Goal: Browse casually: Explore the website without a specific task or goal

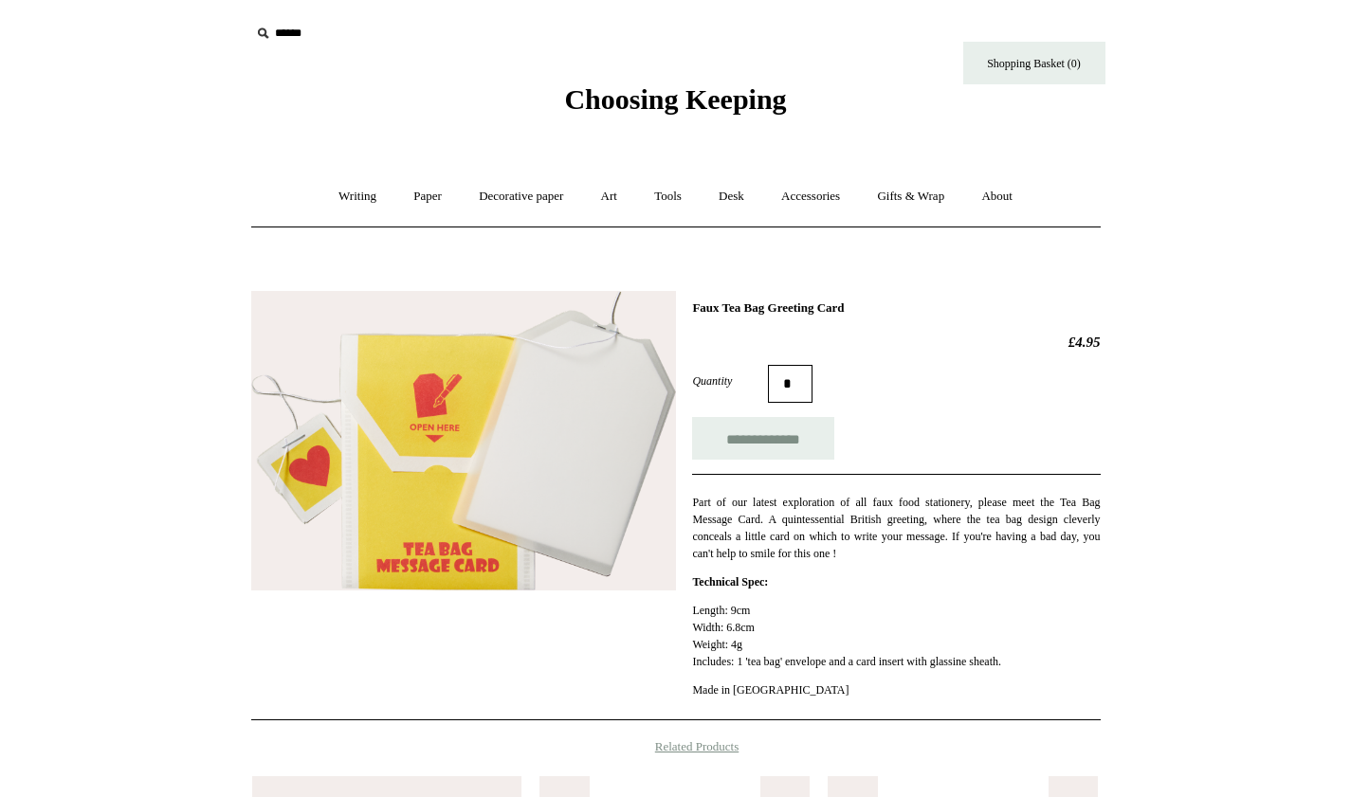
click at [544, 429] on img at bounding box center [463, 441] width 425 height 300
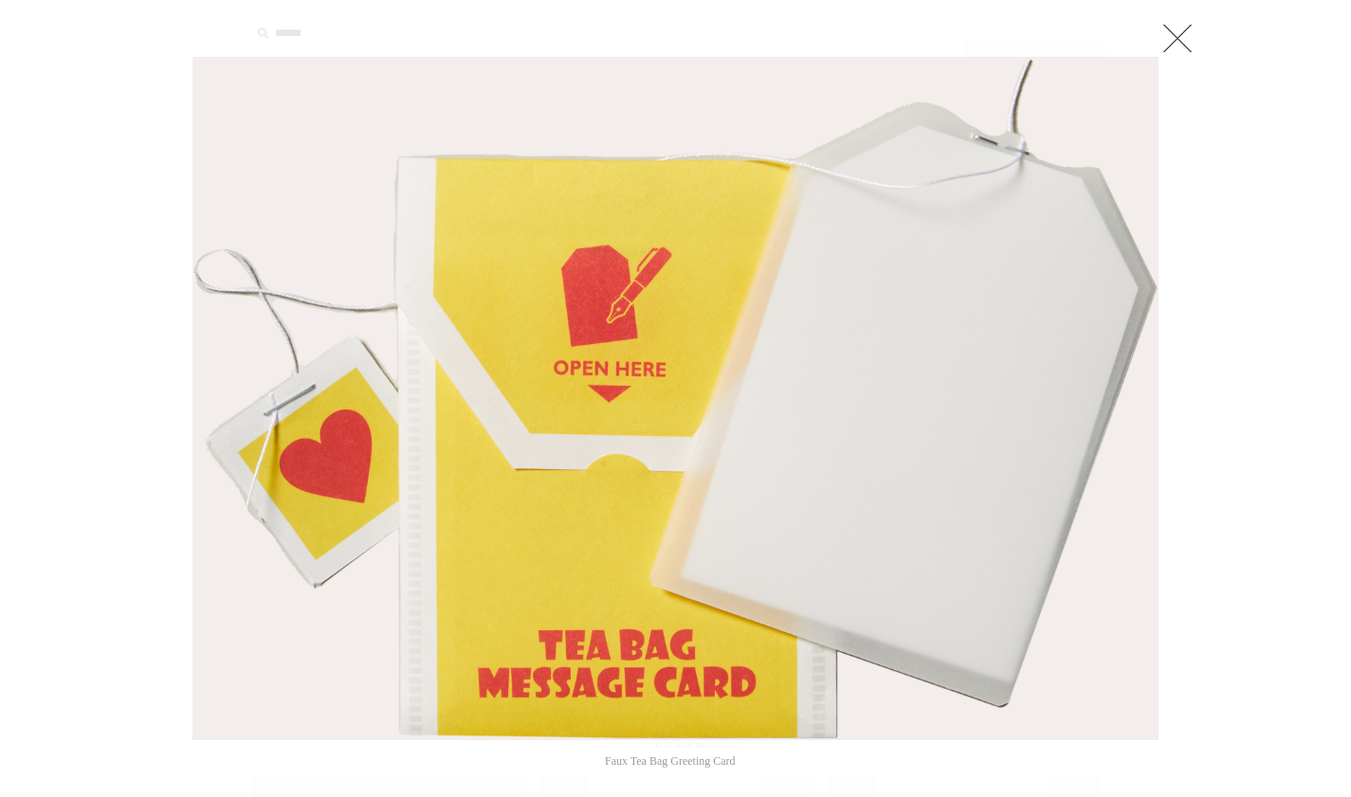
click at [1170, 52] on link at bounding box center [1178, 38] width 38 height 38
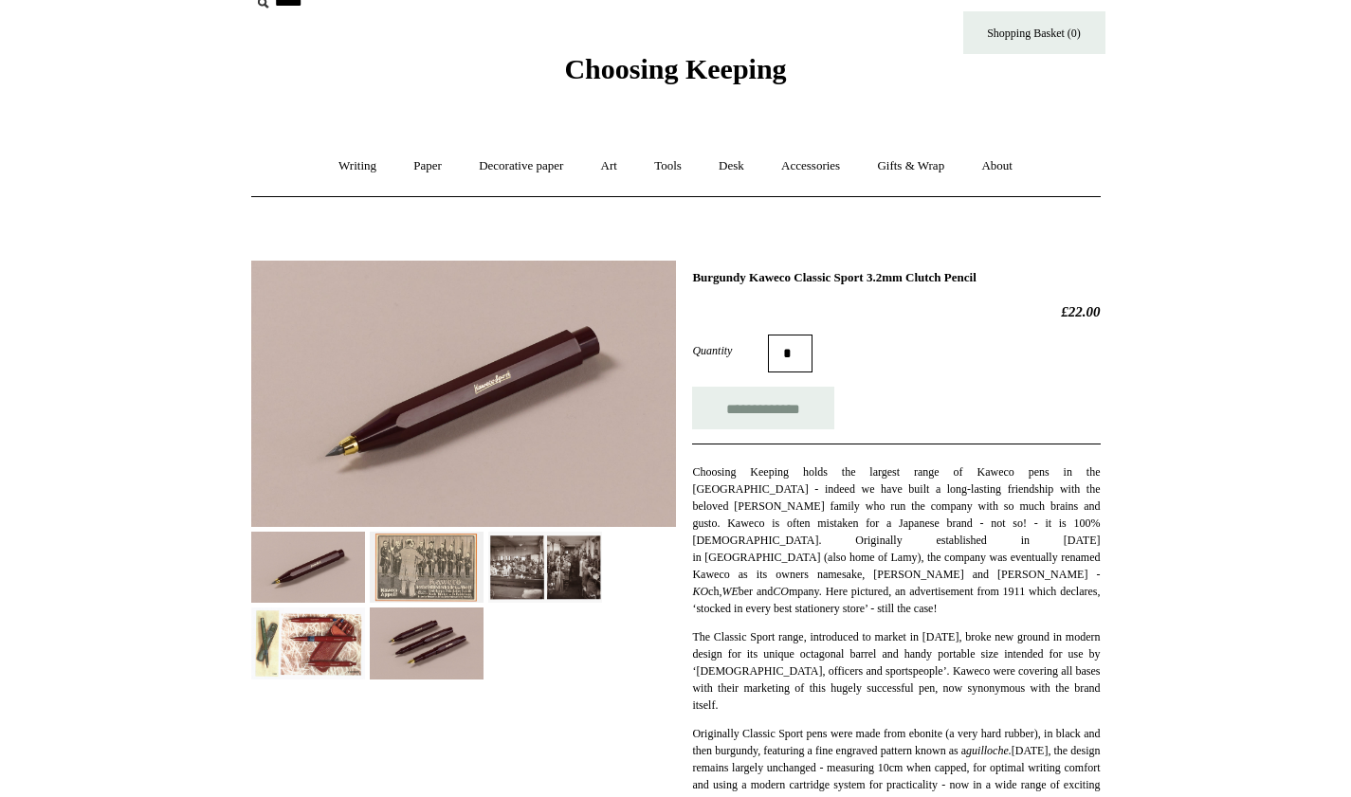
scroll to position [35, 0]
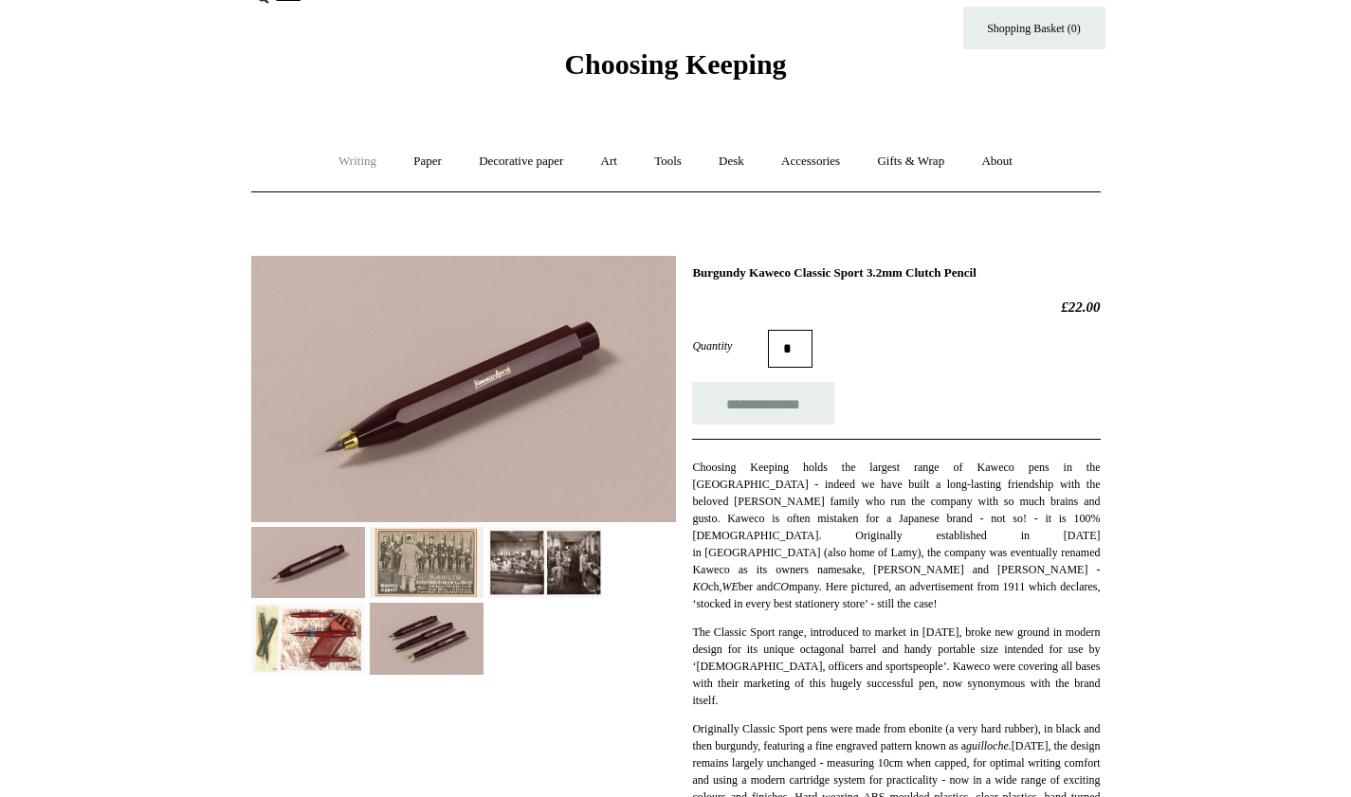
click at [352, 161] on link "Writing +" at bounding box center [357, 162] width 72 height 50
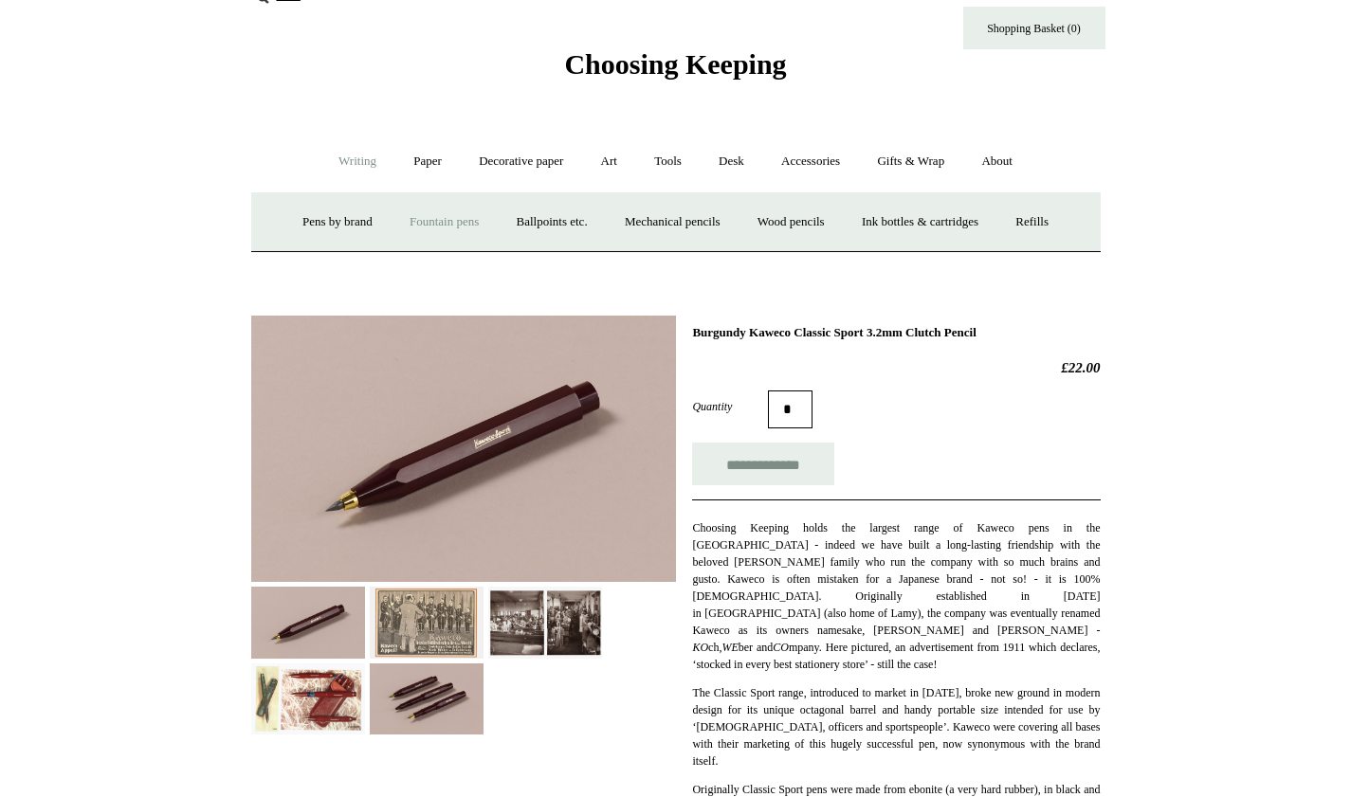
click at [443, 216] on link "Fountain pens +" at bounding box center [444, 222] width 103 height 50
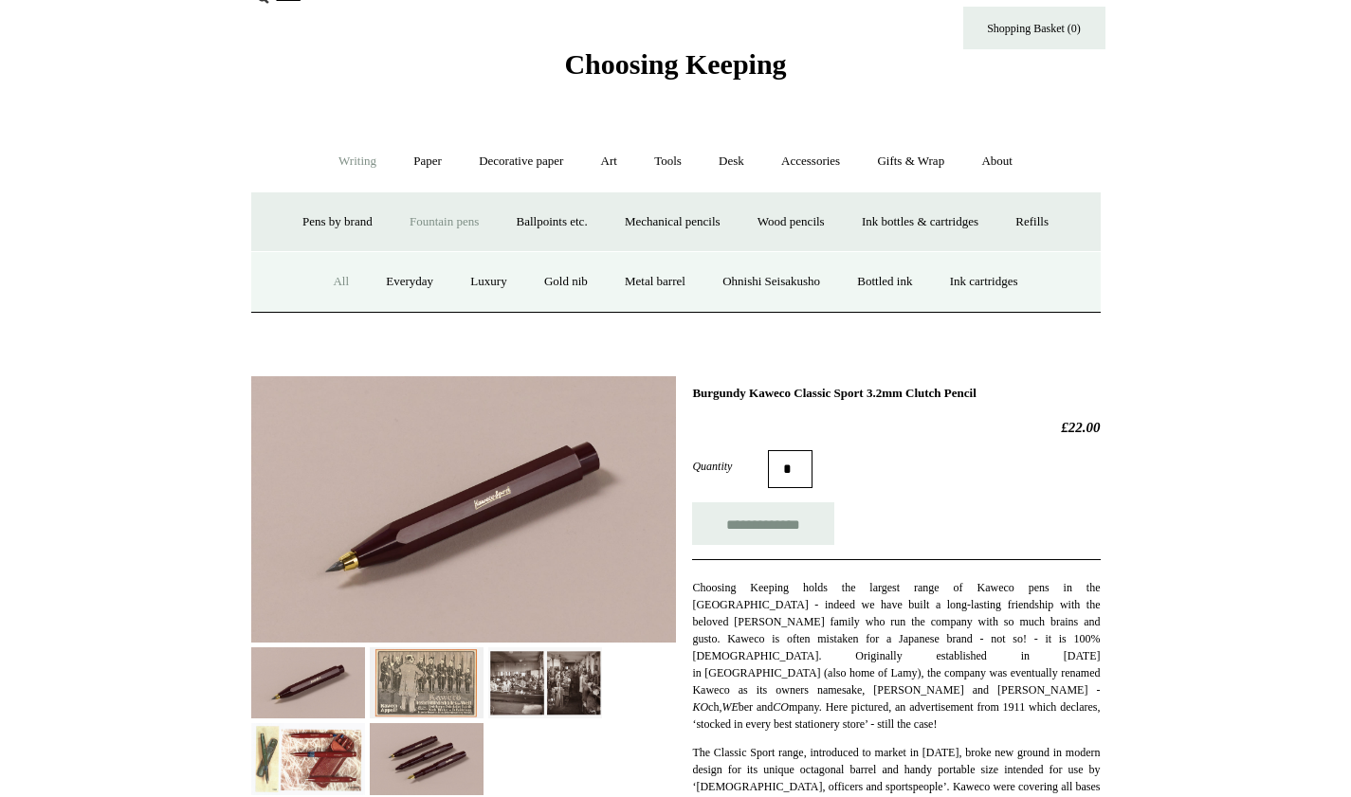
click at [323, 276] on link "All" at bounding box center [341, 282] width 50 height 50
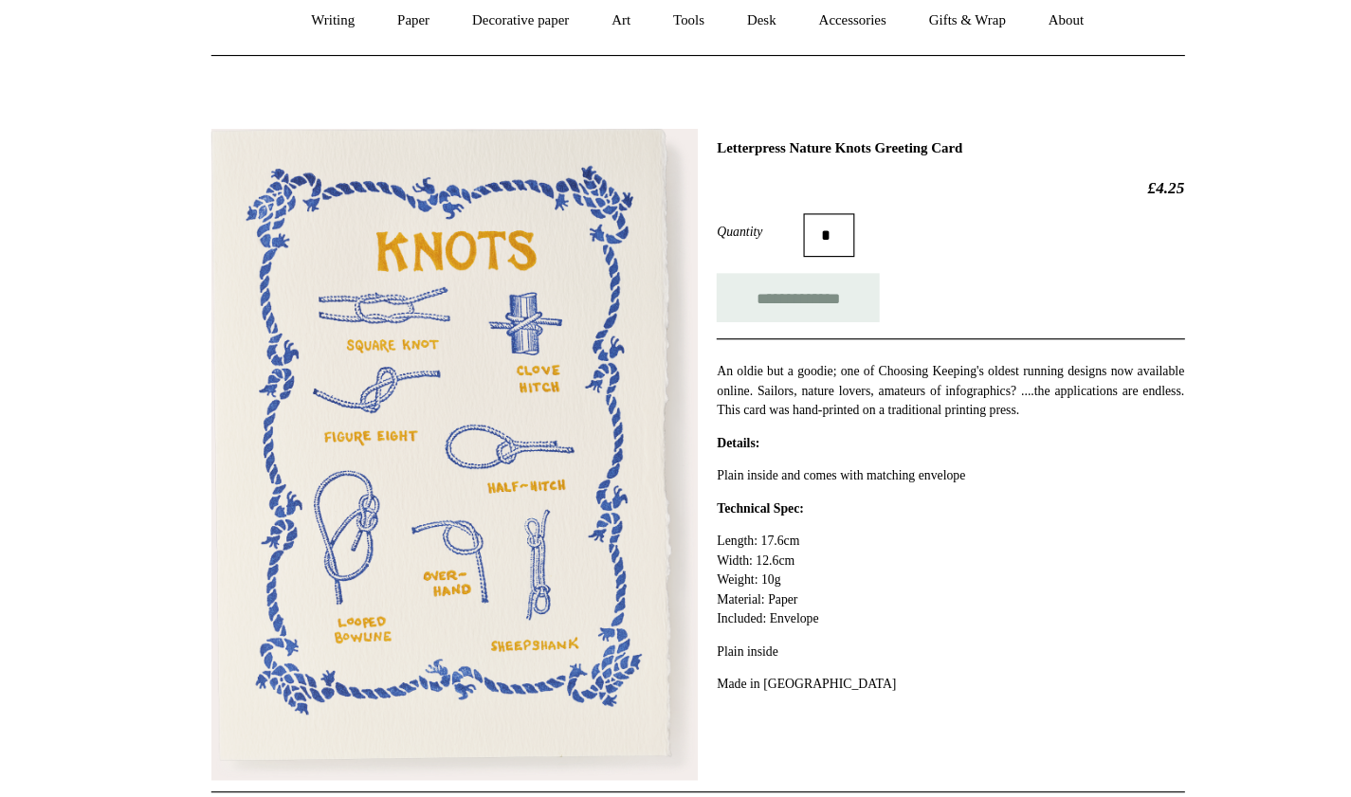
scroll to position [137, 0]
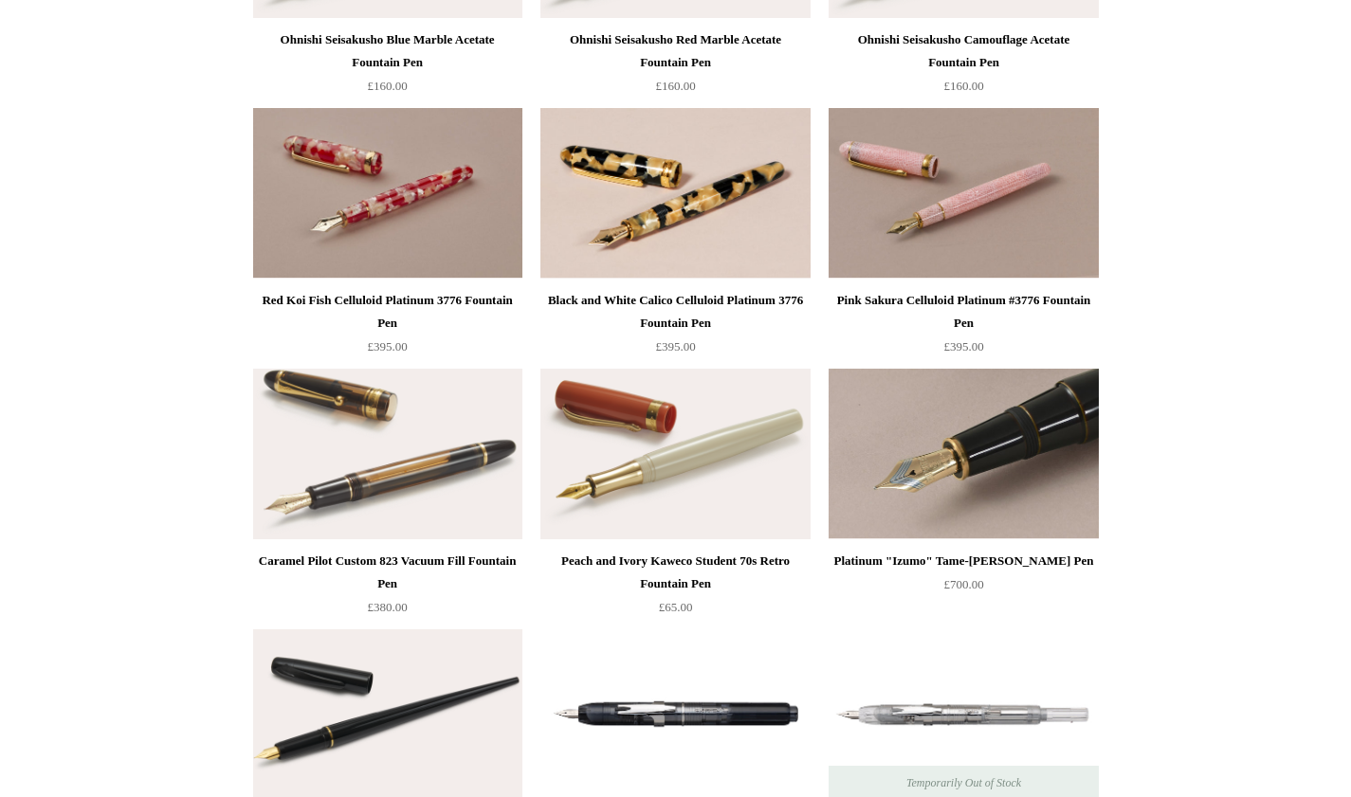
scroll to position [4573, 0]
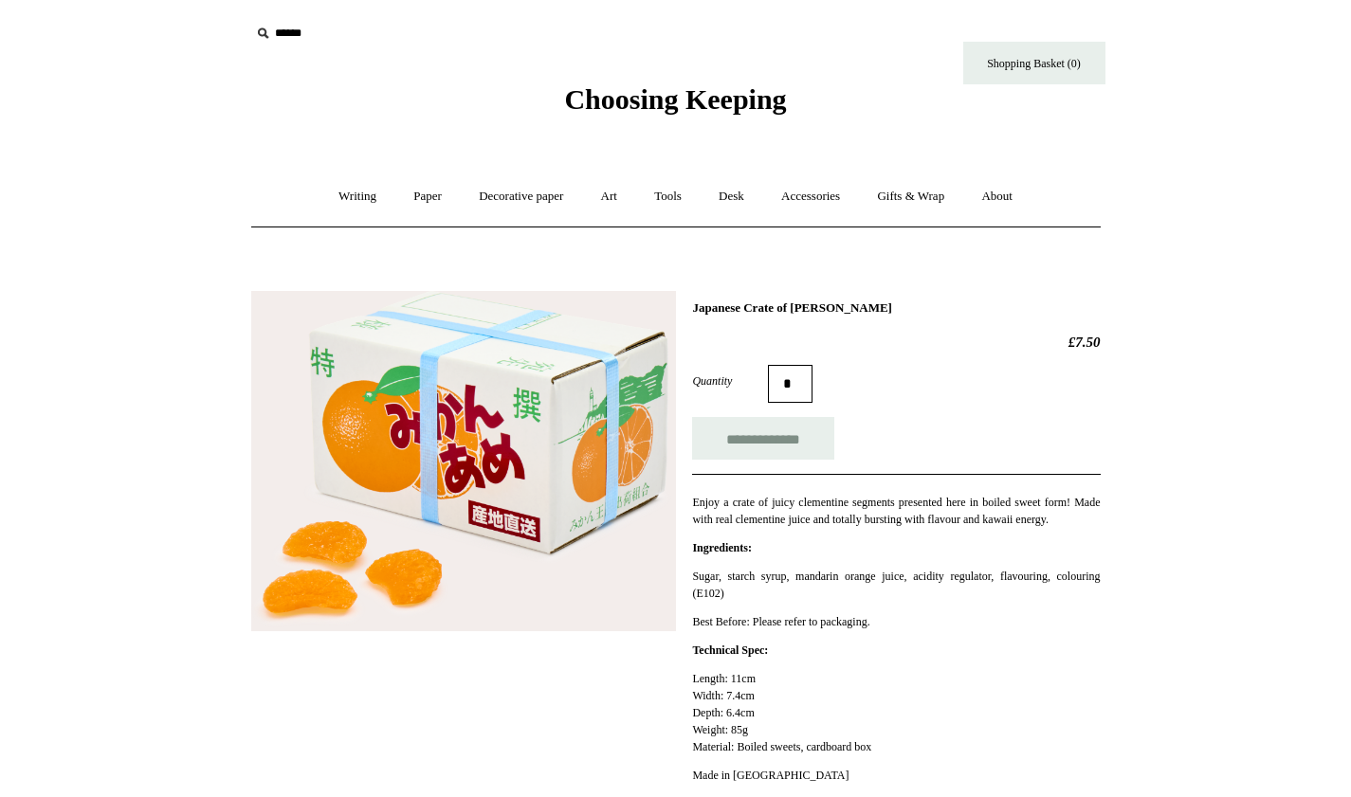
click at [515, 391] on img at bounding box center [463, 461] width 425 height 340
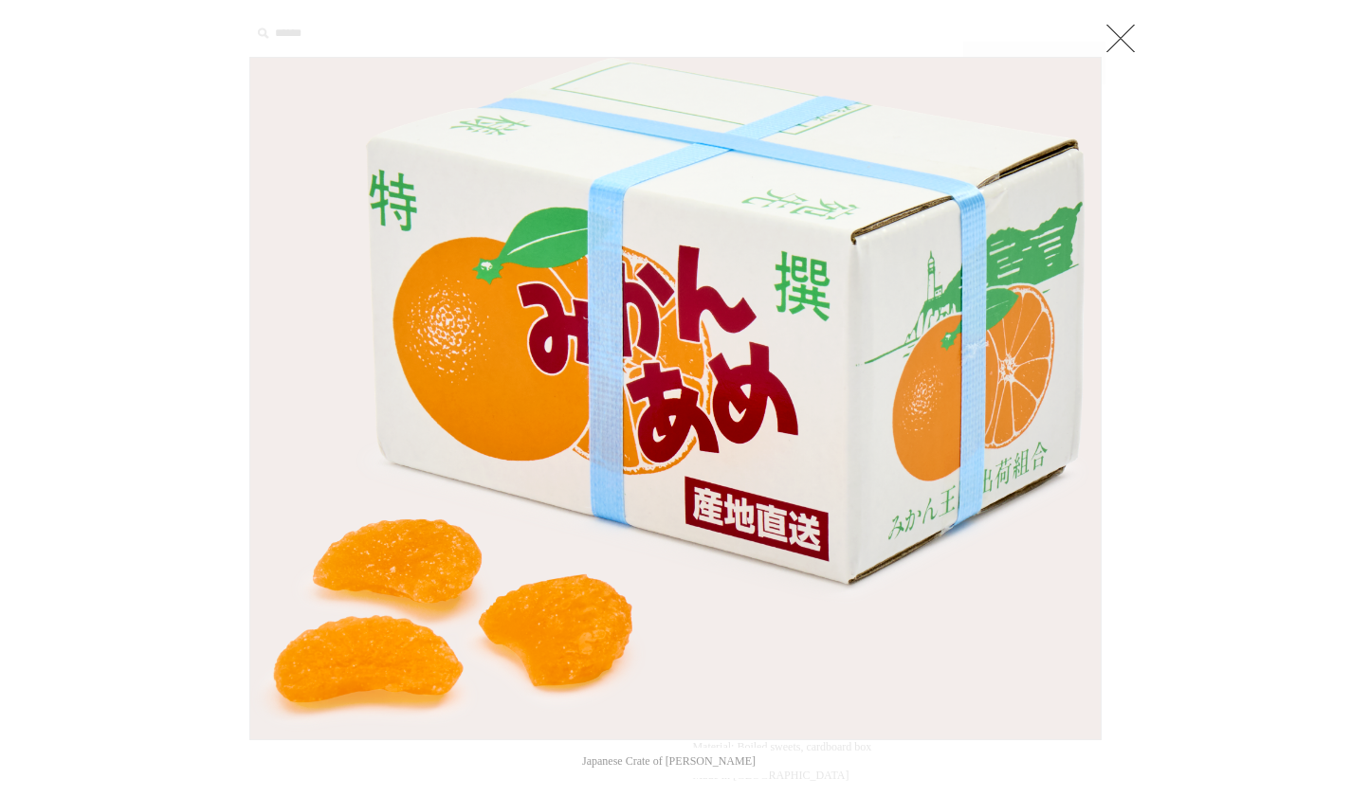
click at [1122, 35] on link at bounding box center [1121, 38] width 38 height 38
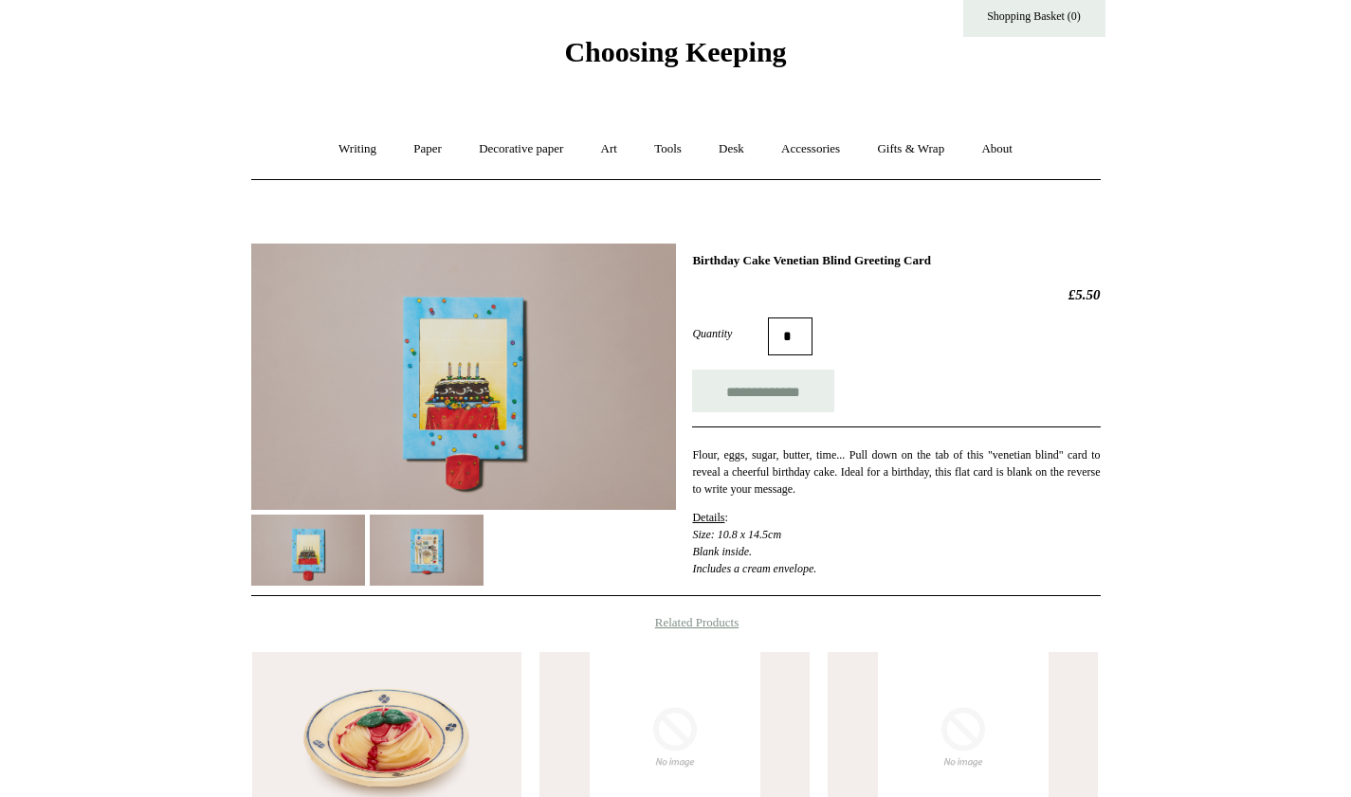
scroll to position [120, 0]
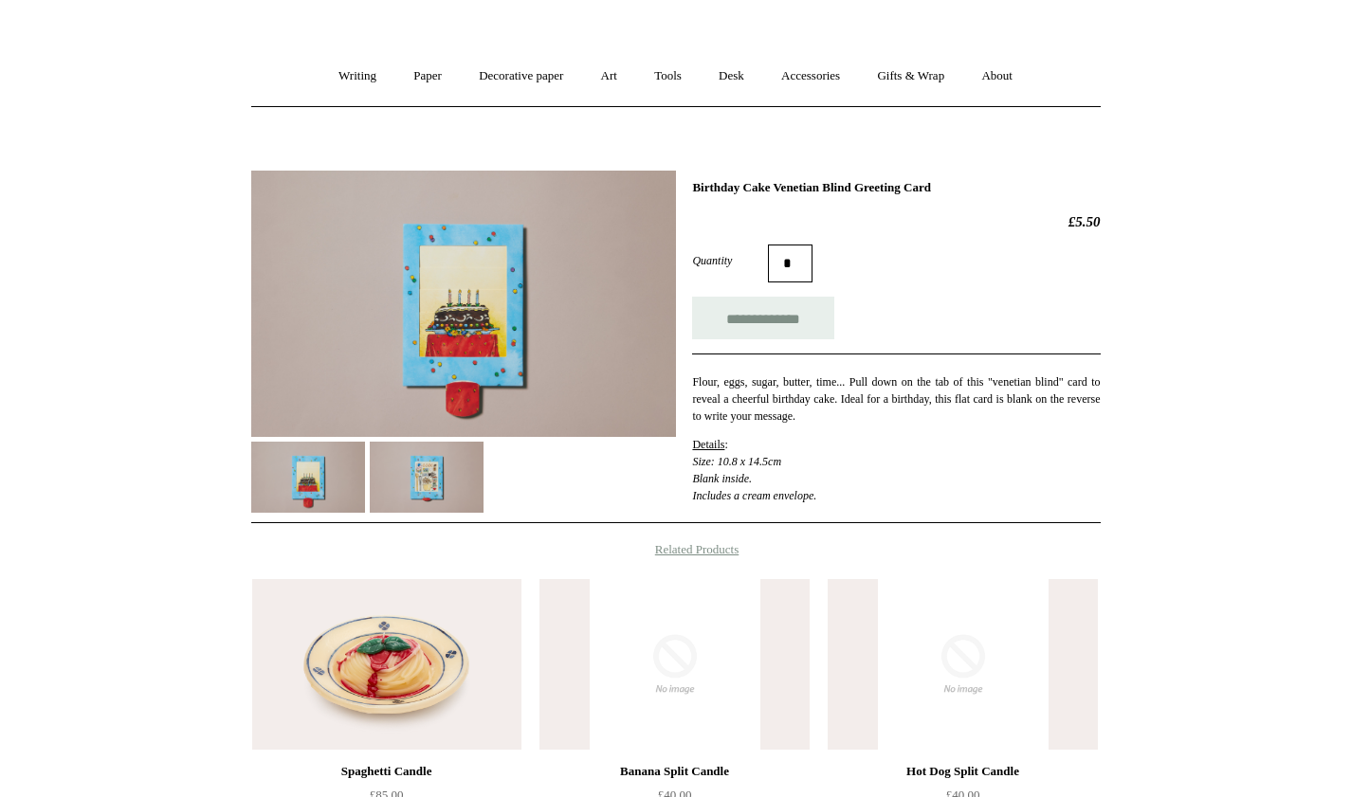
click at [419, 462] on img at bounding box center [427, 477] width 114 height 71
click at [325, 478] on img at bounding box center [308, 477] width 114 height 71
click at [463, 500] on img at bounding box center [427, 477] width 114 height 71
click at [320, 494] on img at bounding box center [308, 477] width 114 height 71
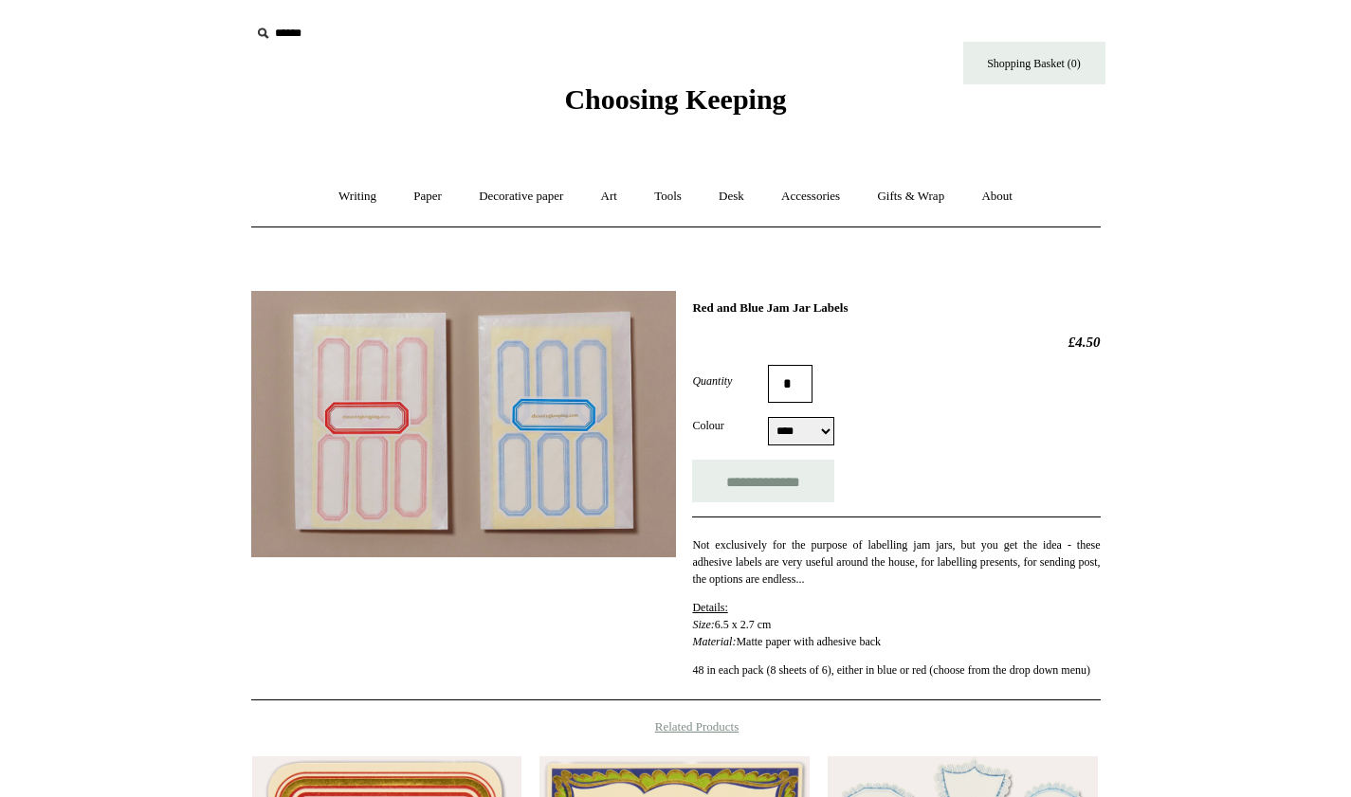
select select "****"
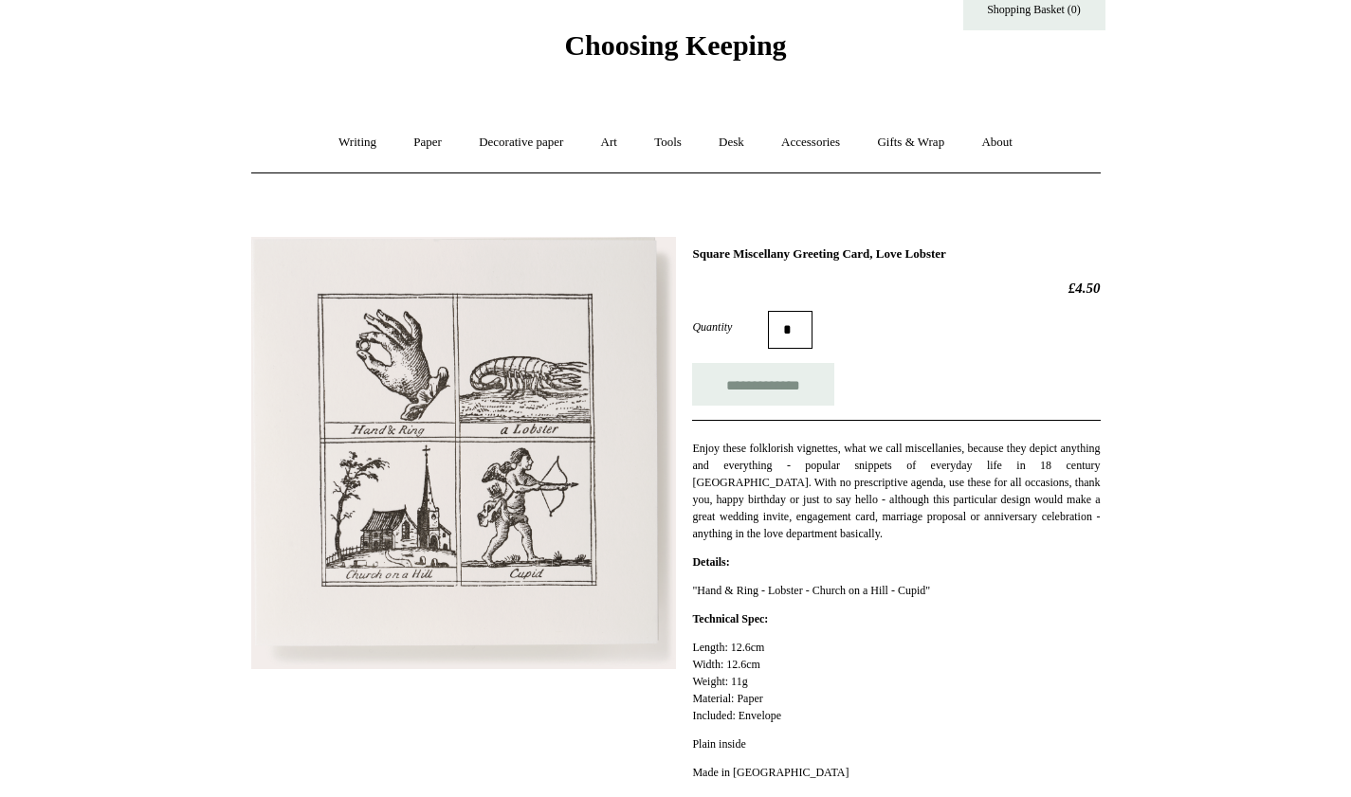
scroll to position [50, 0]
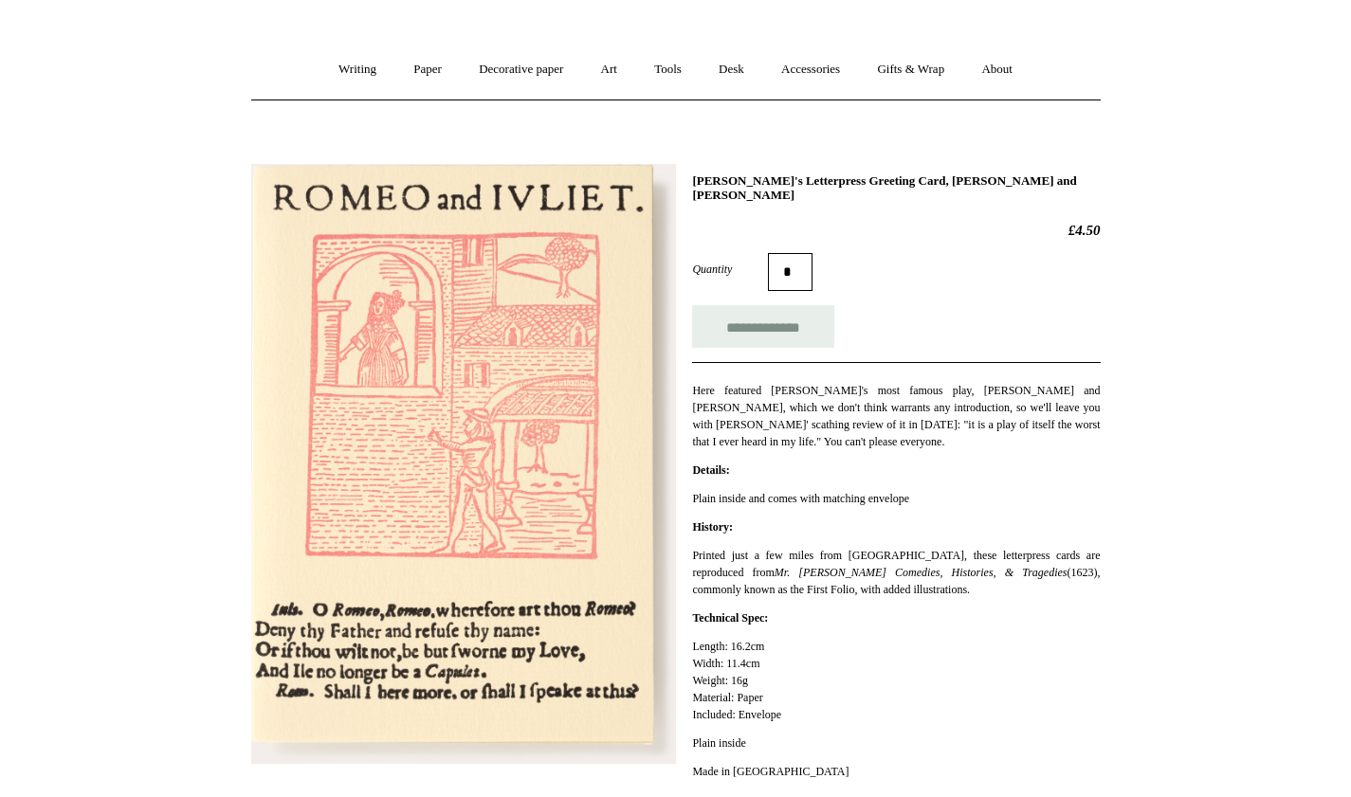
scroll to position [137, 0]
